Goal: Information Seeking & Learning: Check status

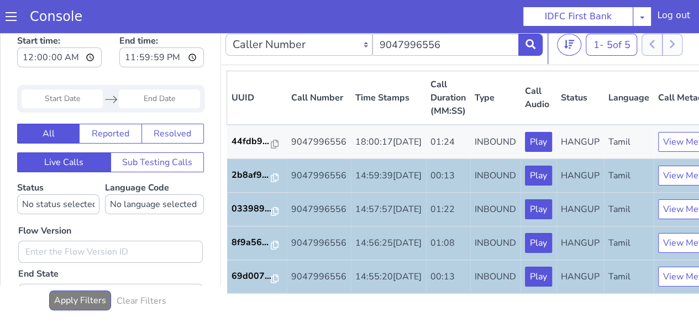
scroll to position [8, 0]
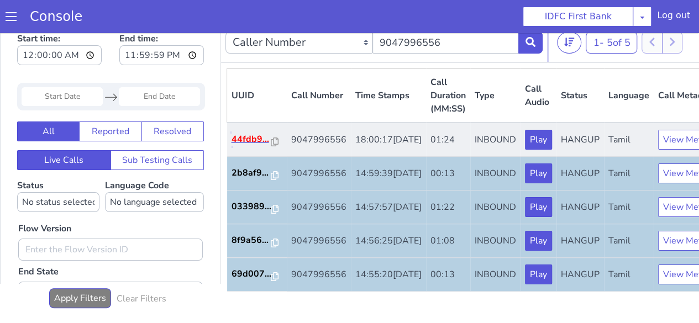
click at [253, 146] on p "44fdb9..." at bounding box center [252, 139] width 40 height 13
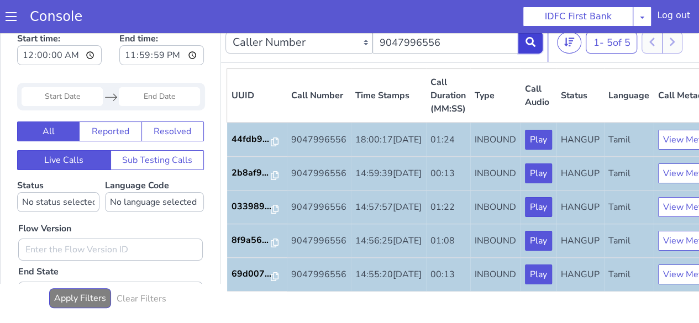
click at [531, 40] on icon at bounding box center [531, 42] width 10 height 10
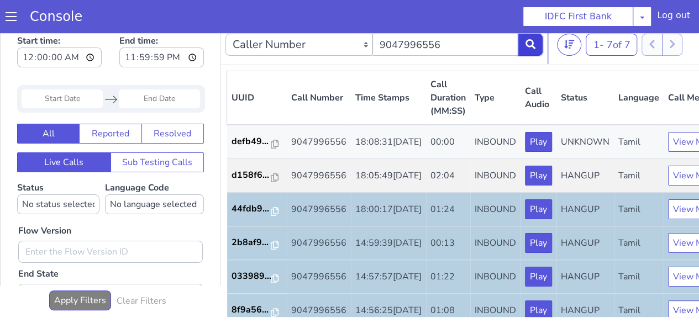
scroll to position [8, 0]
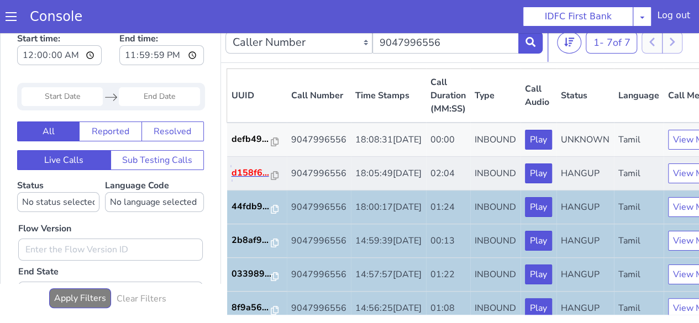
click at [261, 180] on p "d158f6..." at bounding box center [252, 172] width 40 height 13
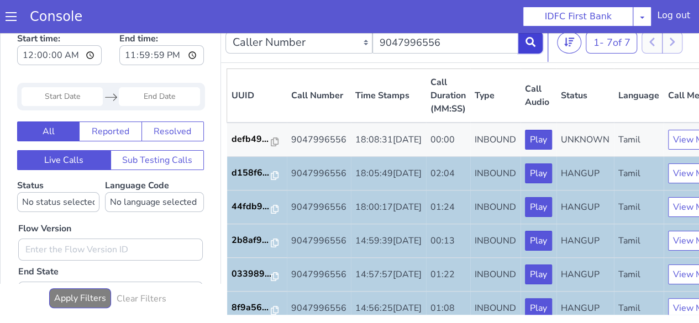
click at [524, 43] on button at bounding box center [530, 43] width 24 height 22
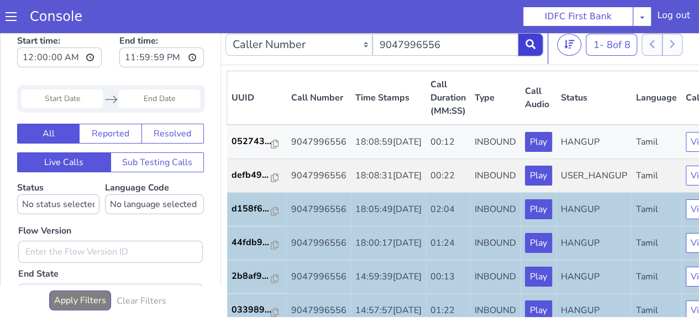
scroll to position [8, 0]
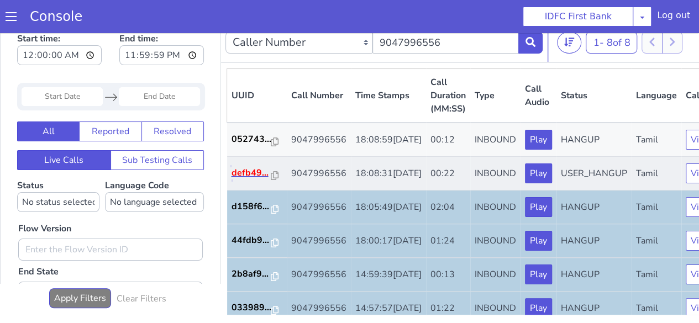
click at [262, 180] on p "defb49..." at bounding box center [252, 172] width 40 height 13
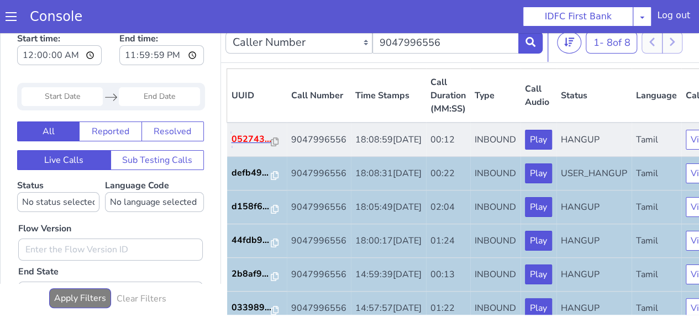
click at [254, 143] on p "052743..." at bounding box center [252, 139] width 40 height 13
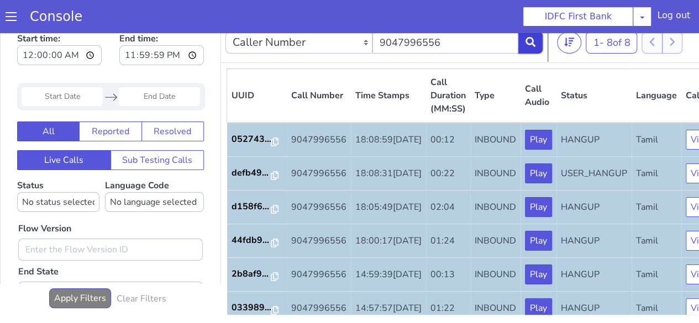
click at [522, 41] on button at bounding box center [530, 43] width 24 height 22
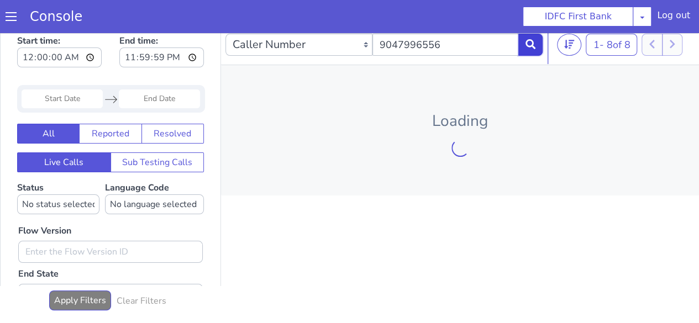
scroll to position [8, 0]
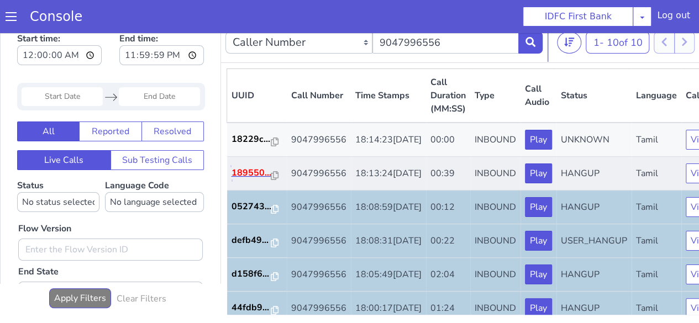
click at [245, 180] on p "189550..." at bounding box center [252, 172] width 40 height 13
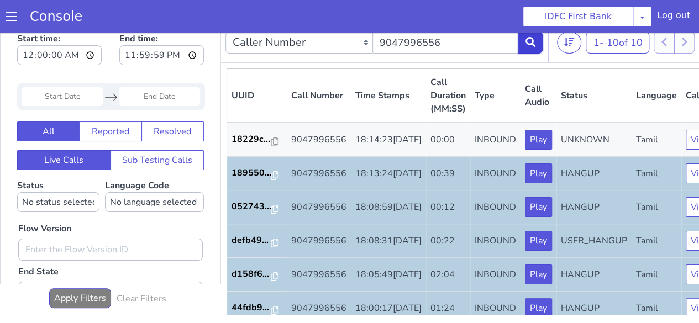
click at [520, 45] on button at bounding box center [530, 43] width 24 height 22
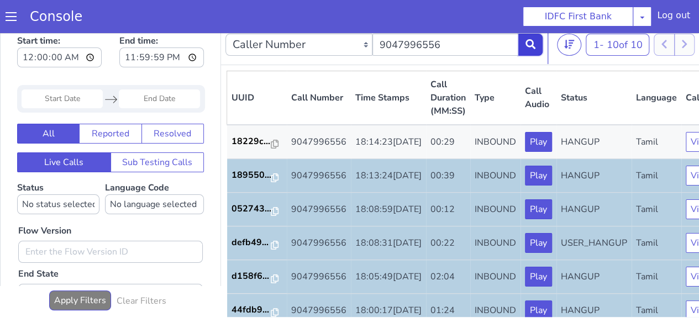
scroll to position [8, 0]
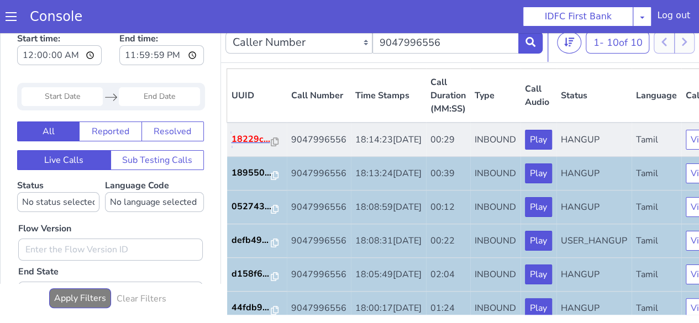
click at [252, 146] on p "18229c..." at bounding box center [252, 139] width 40 height 13
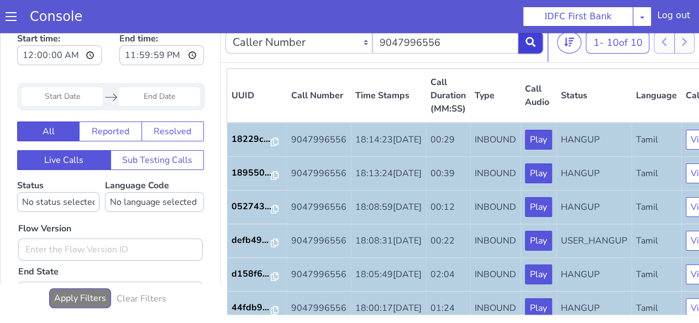
click at [528, 50] on button at bounding box center [530, 43] width 24 height 22
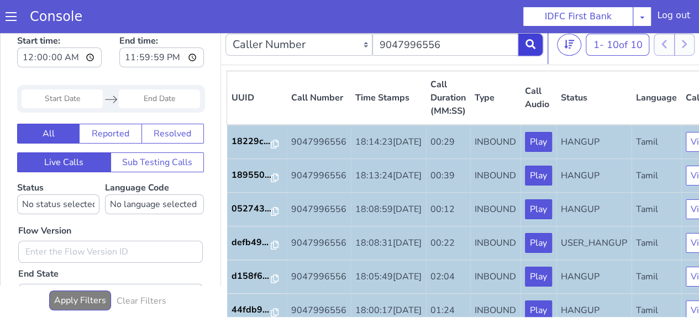
scroll to position [8, 0]
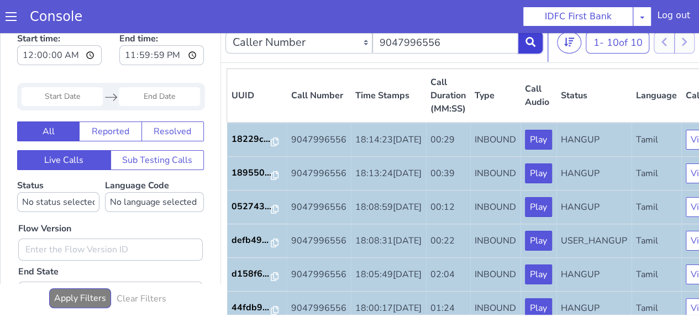
click at [526, 44] on icon at bounding box center [531, 42] width 10 height 10
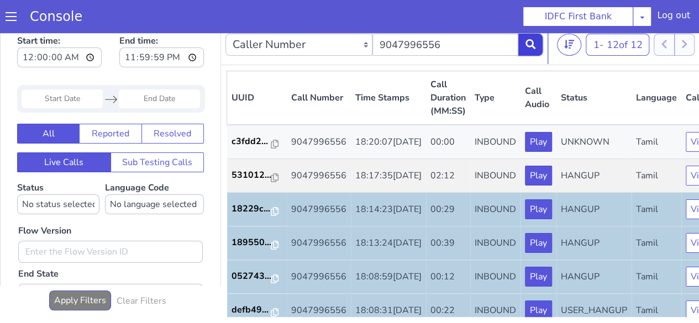
scroll to position [8, 0]
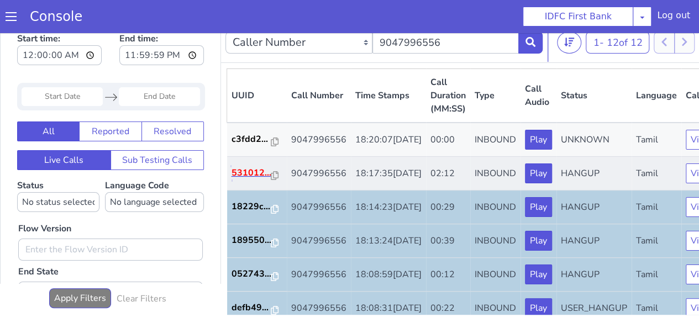
click at [260, 180] on p "531012..." at bounding box center [252, 172] width 40 height 13
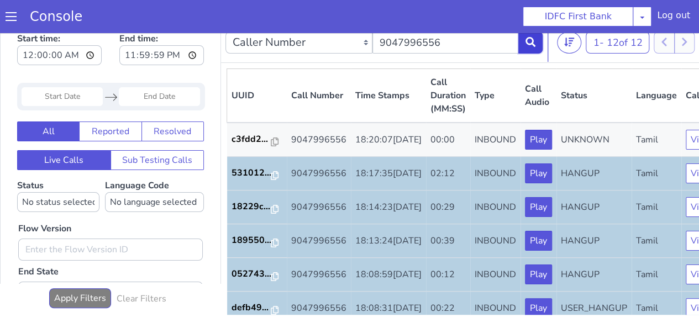
click at [526, 42] on icon at bounding box center [531, 42] width 10 height 10
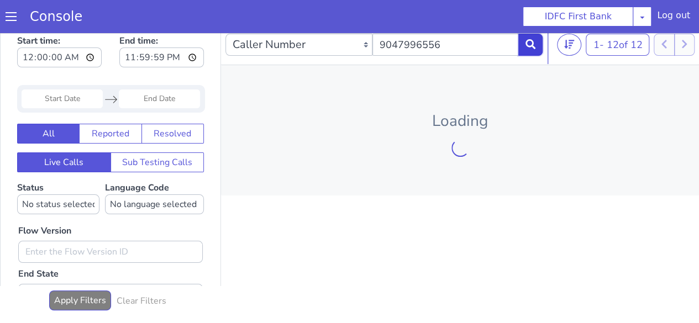
scroll to position [8, 0]
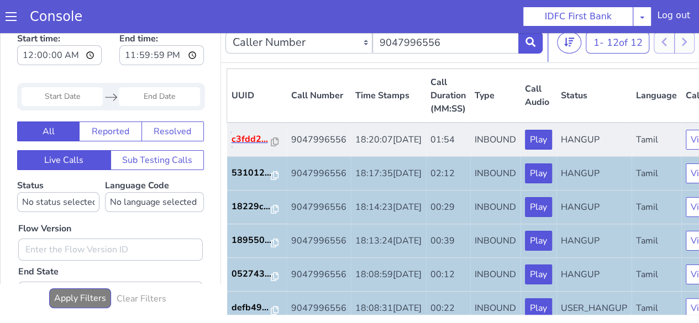
click at [250, 146] on p "c3fdd2..." at bounding box center [252, 139] width 40 height 13
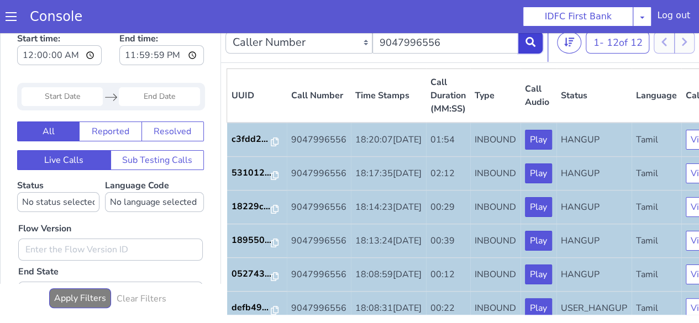
click at [528, 43] on icon at bounding box center [531, 42] width 10 height 10
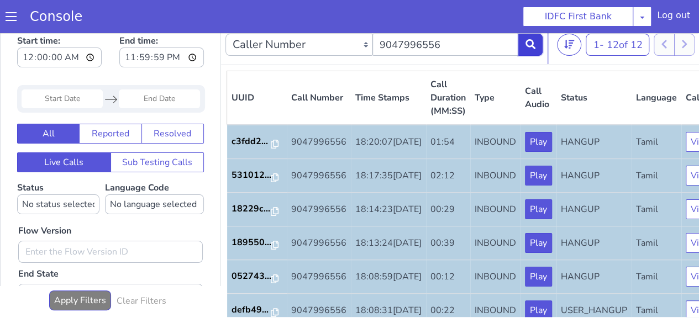
scroll to position [8, 0]
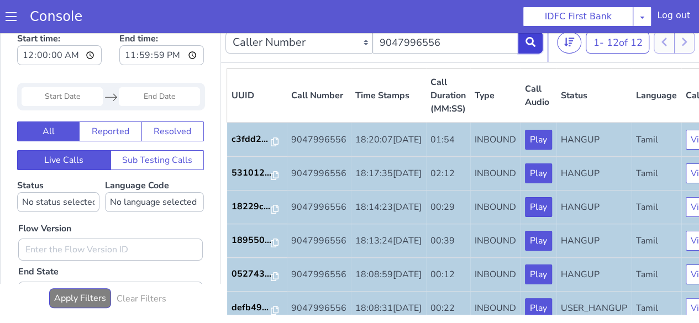
click at [536, 45] on button at bounding box center [530, 43] width 24 height 22
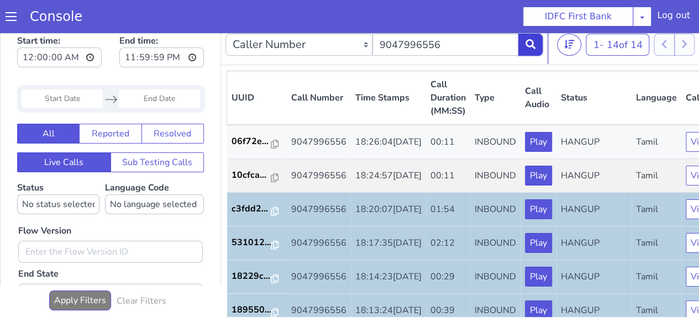
scroll to position [8, 0]
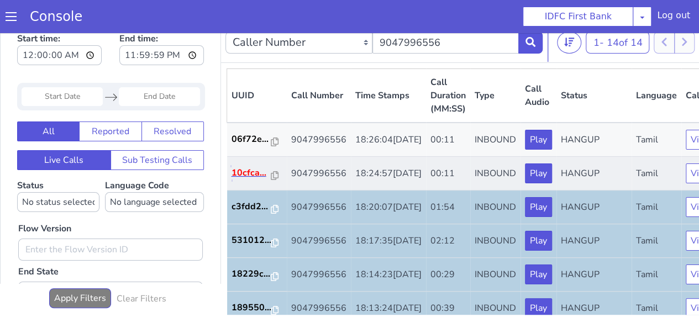
click at [252, 180] on p "10cfca..." at bounding box center [252, 172] width 40 height 13
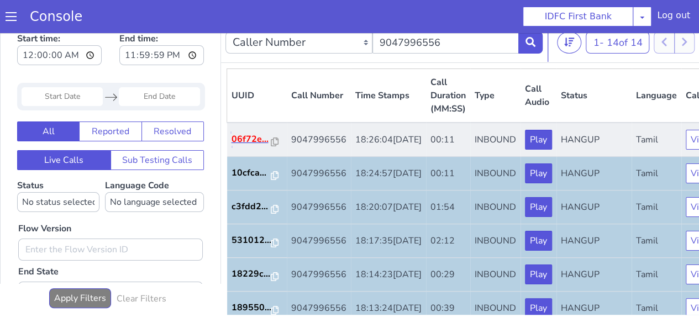
click at [243, 146] on p "06f72e..." at bounding box center [252, 139] width 40 height 13
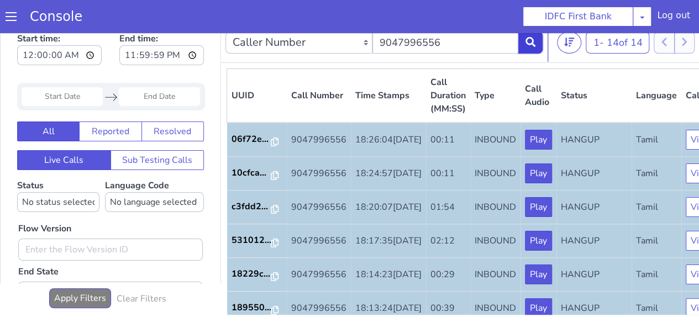
click at [526, 50] on button at bounding box center [530, 43] width 24 height 22
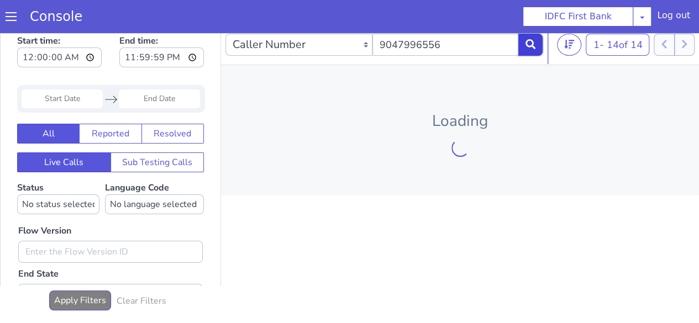
scroll to position [8, 0]
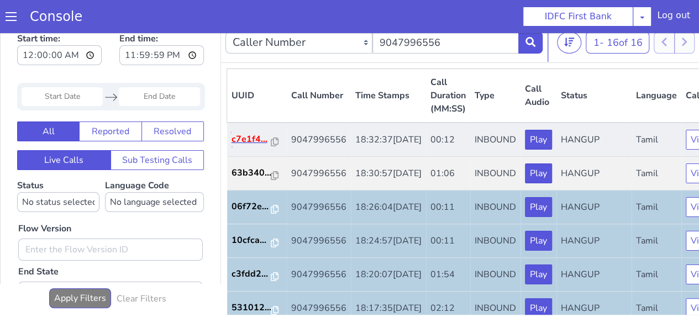
click at [258, 146] on p "c7e1f4..." at bounding box center [252, 139] width 40 height 13
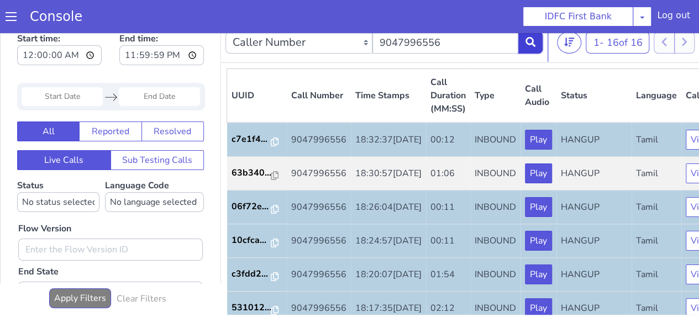
click at [524, 43] on button at bounding box center [530, 43] width 24 height 22
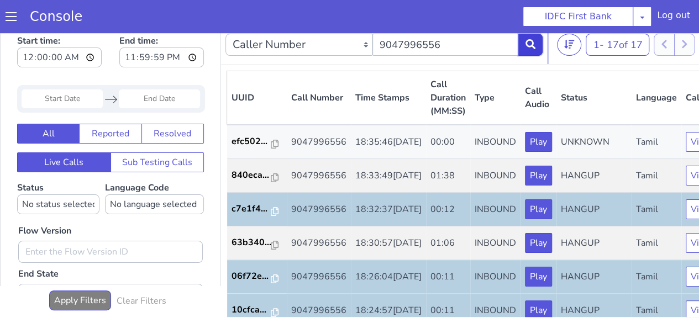
scroll to position [8, 0]
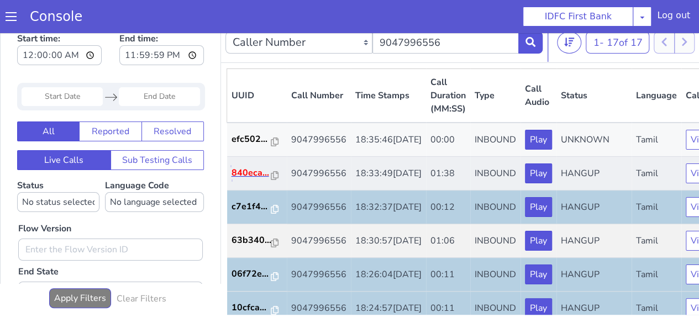
click at [258, 180] on p "840eca..." at bounding box center [252, 172] width 40 height 13
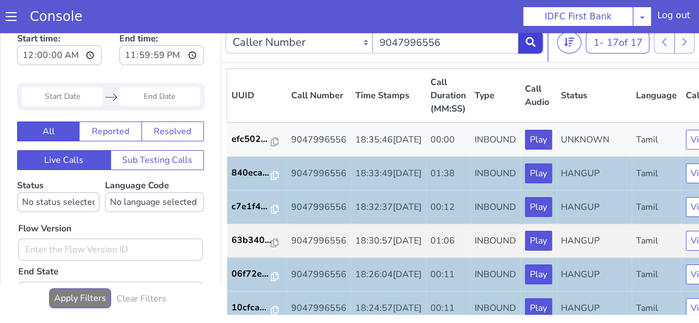
click at [532, 45] on icon at bounding box center [531, 42] width 10 height 10
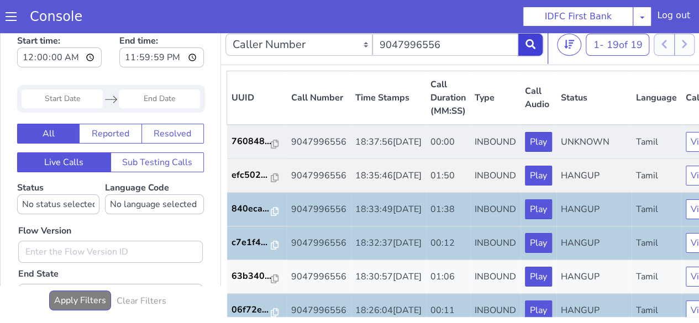
scroll to position [8, 0]
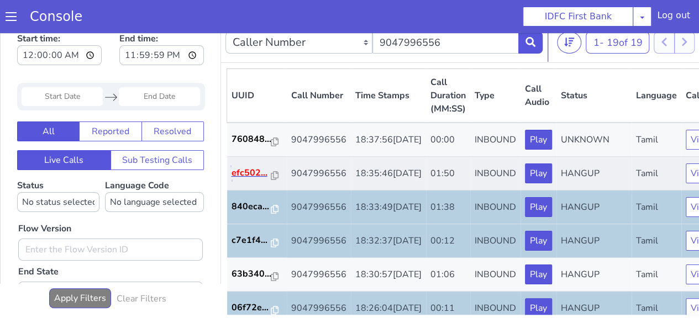
click at [262, 180] on p "efc502..." at bounding box center [252, 172] width 40 height 13
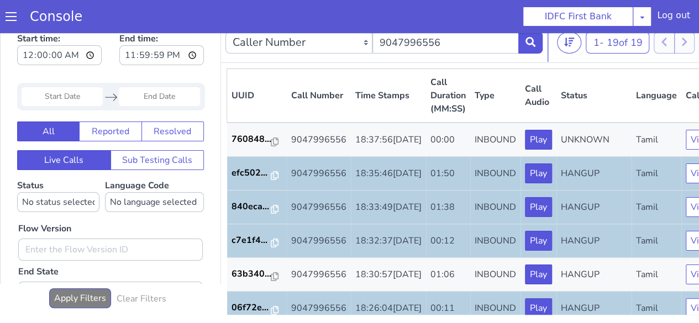
click at [528, 55] on div "Caller Number Call UUID Custom Parameter 9047996556" at bounding box center [383, 42] width 317 height 31
click at [524, 40] on button at bounding box center [530, 43] width 24 height 22
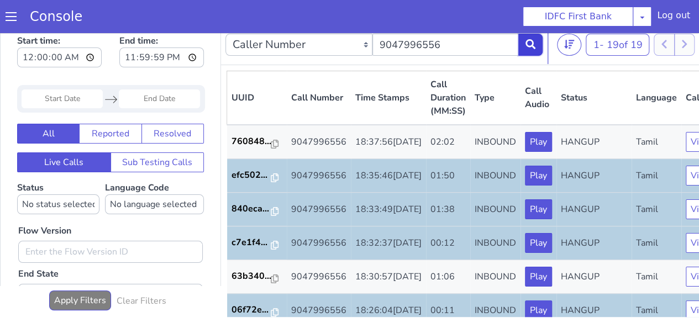
scroll to position [8, 0]
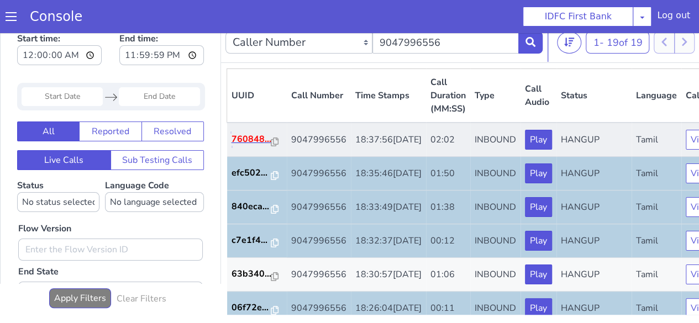
click at [251, 146] on p "760848..." at bounding box center [252, 139] width 40 height 13
